Goal: Information Seeking & Learning: Learn about a topic

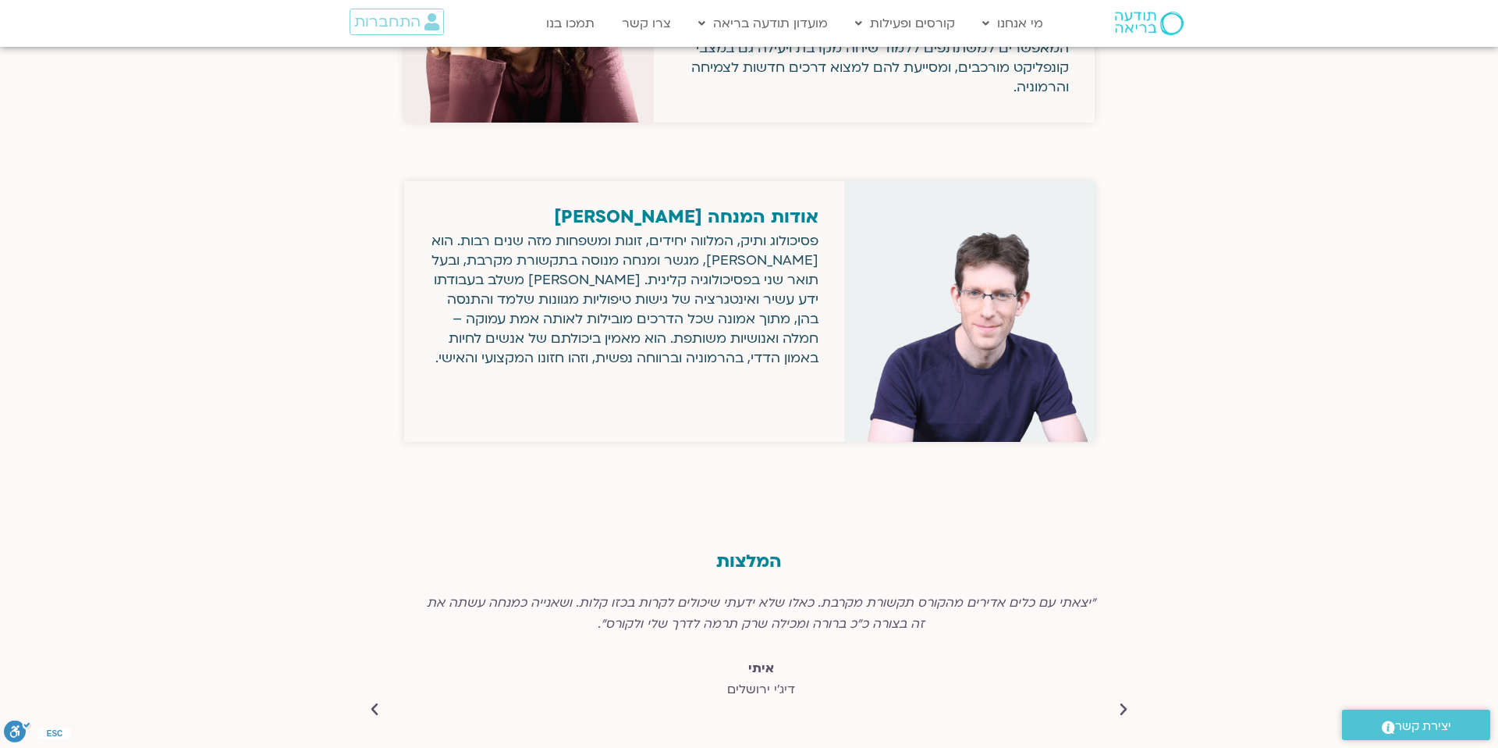
scroll to position [2649, 0]
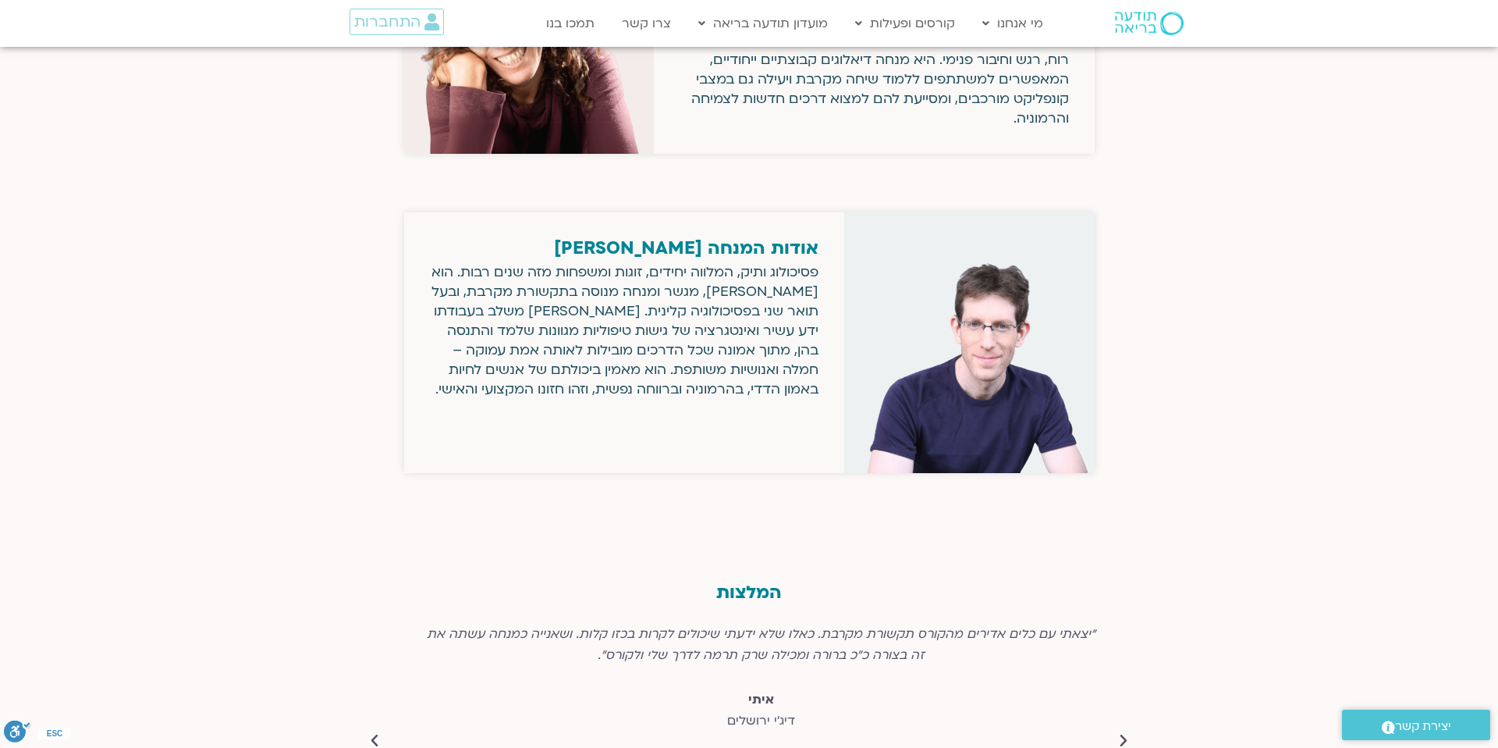
scroll to position [2649, 0]
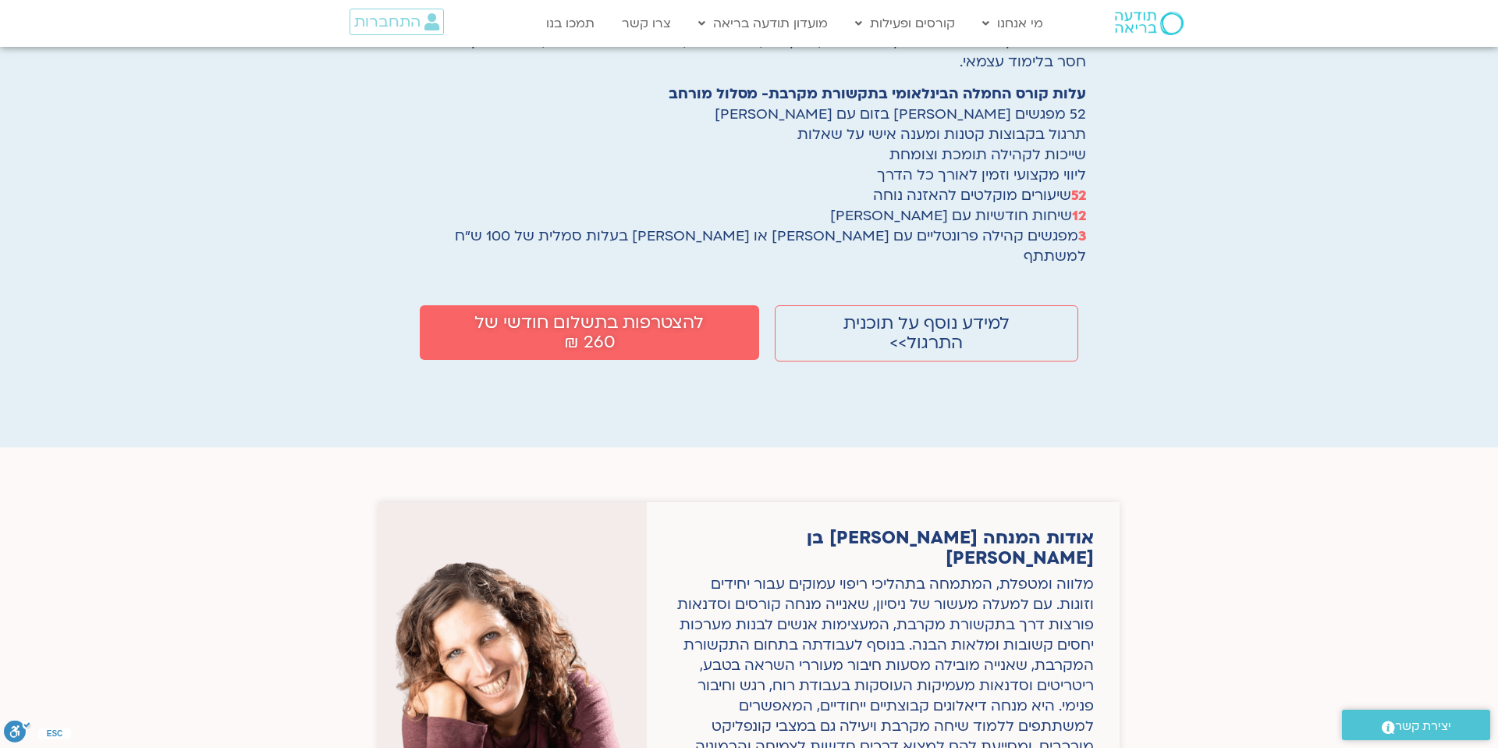
scroll to position [2399, 0]
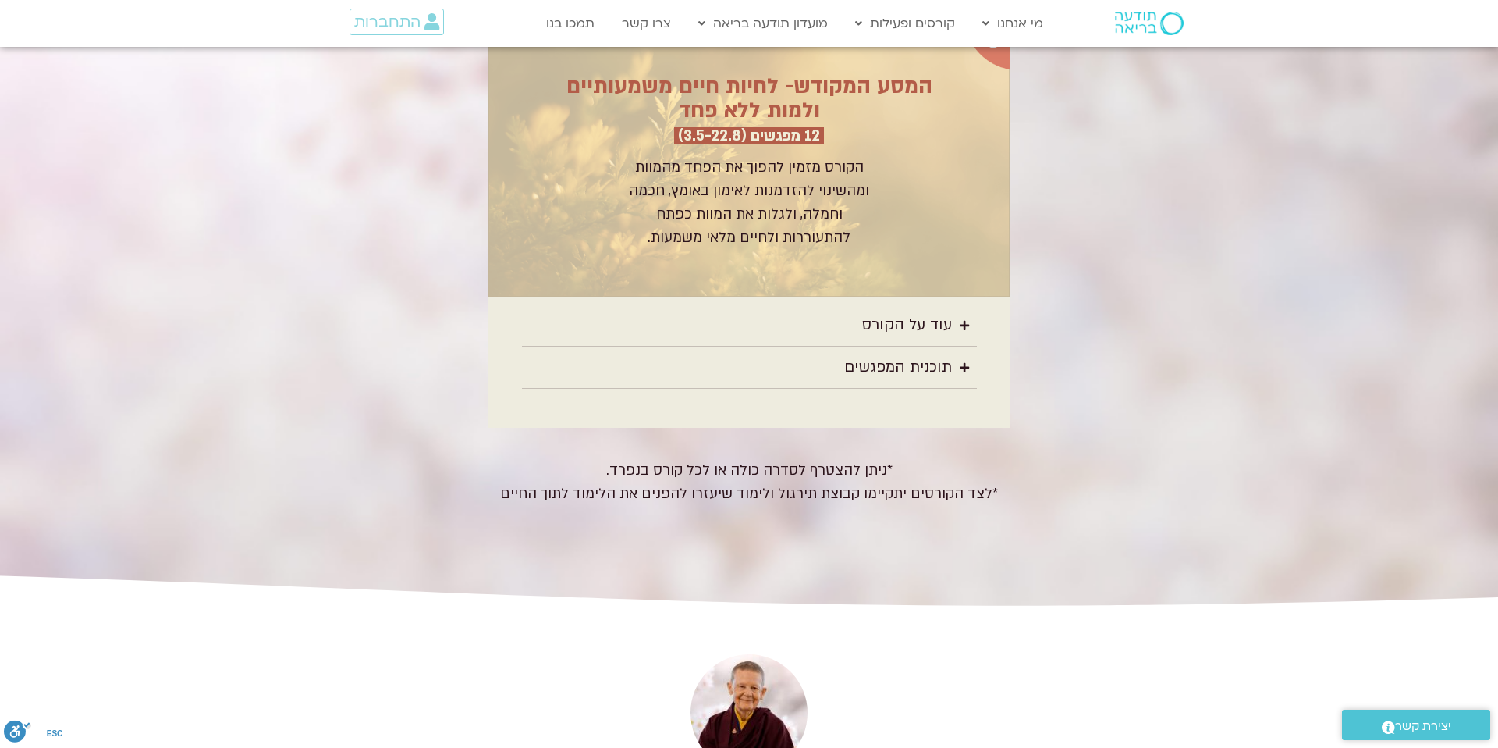
scroll to position [2950, 0]
